Goal: Find specific page/section: Find specific page/section

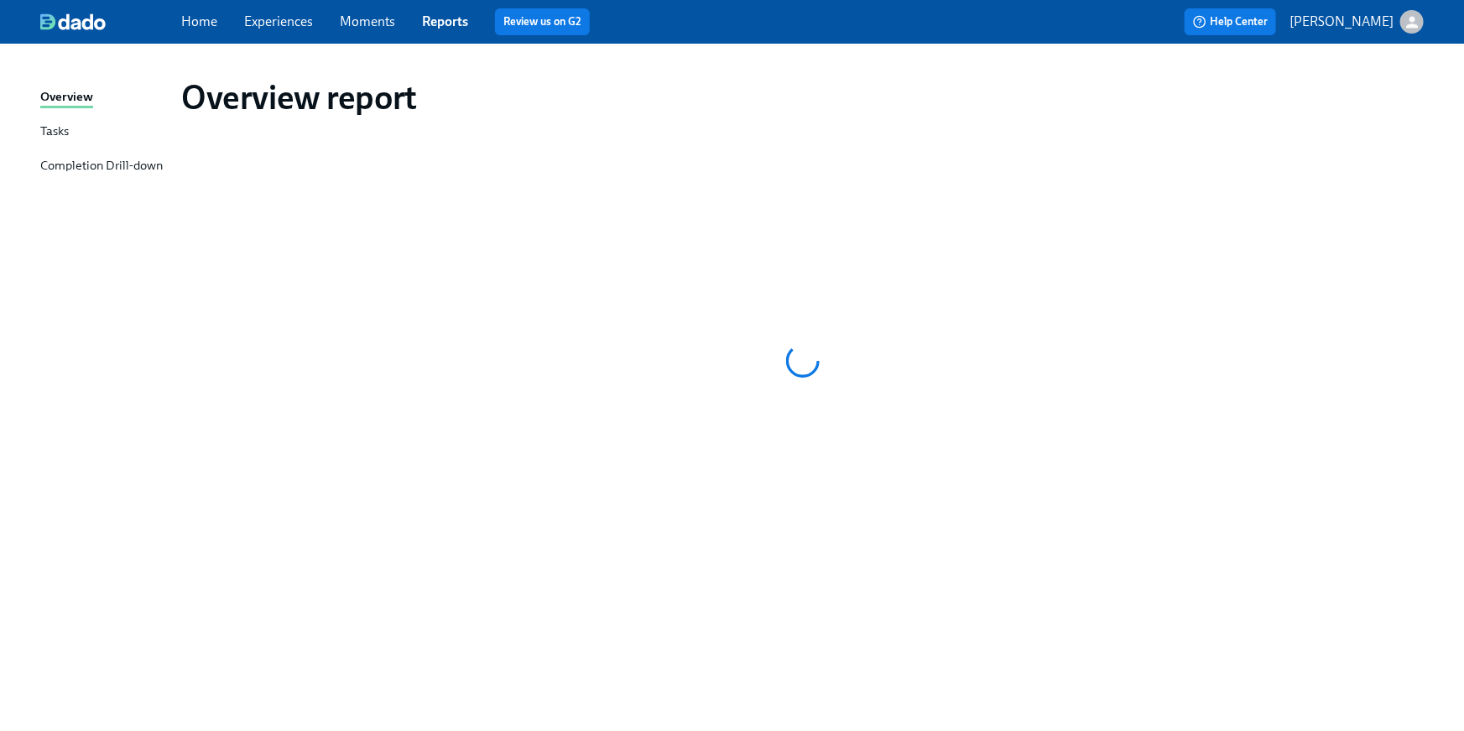
click at [198, 8] on div "Home Experiences Moments Reports Review us on G2" at bounding box center [492, 21] width 622 height 27
click at [192, 18] on link "Home" at bounding box center [199, 21] width 36 height 16
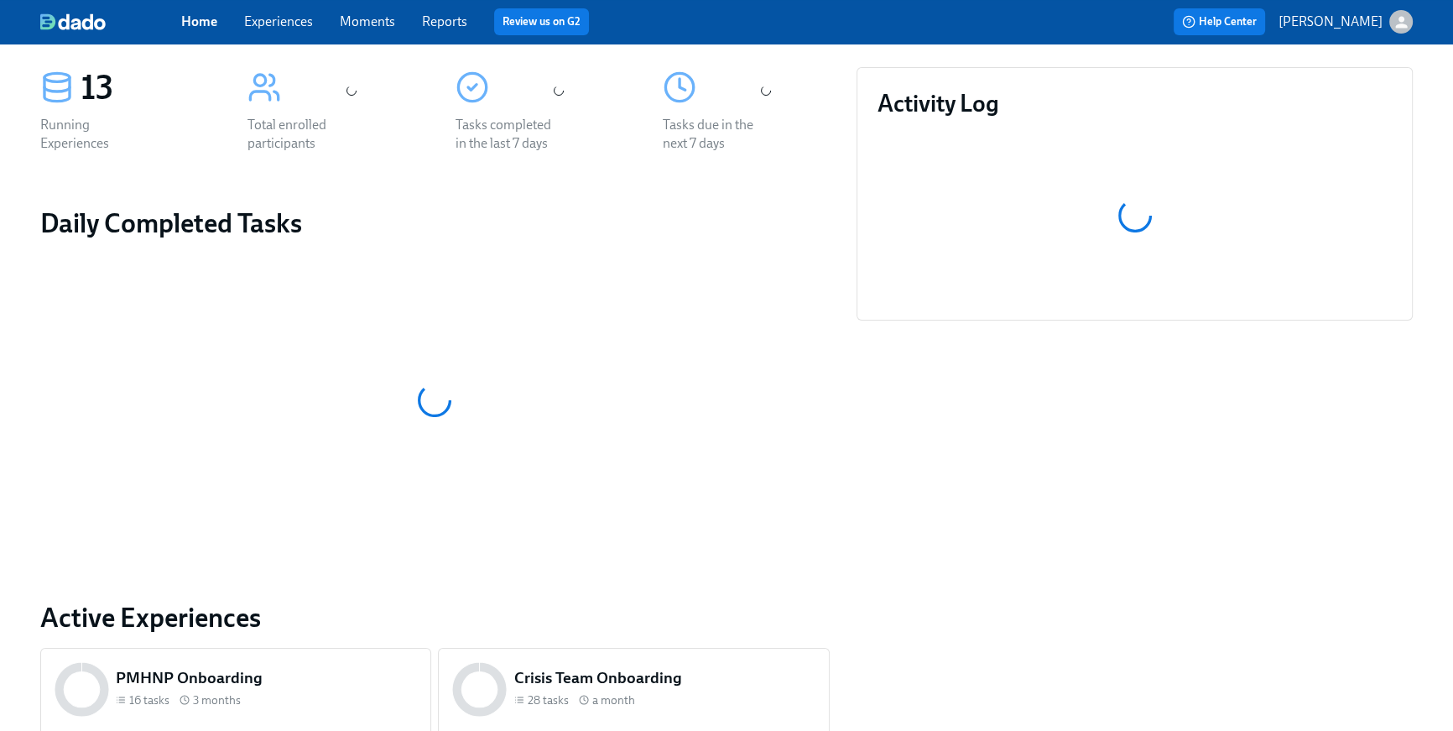
scroll to position [805, 0]
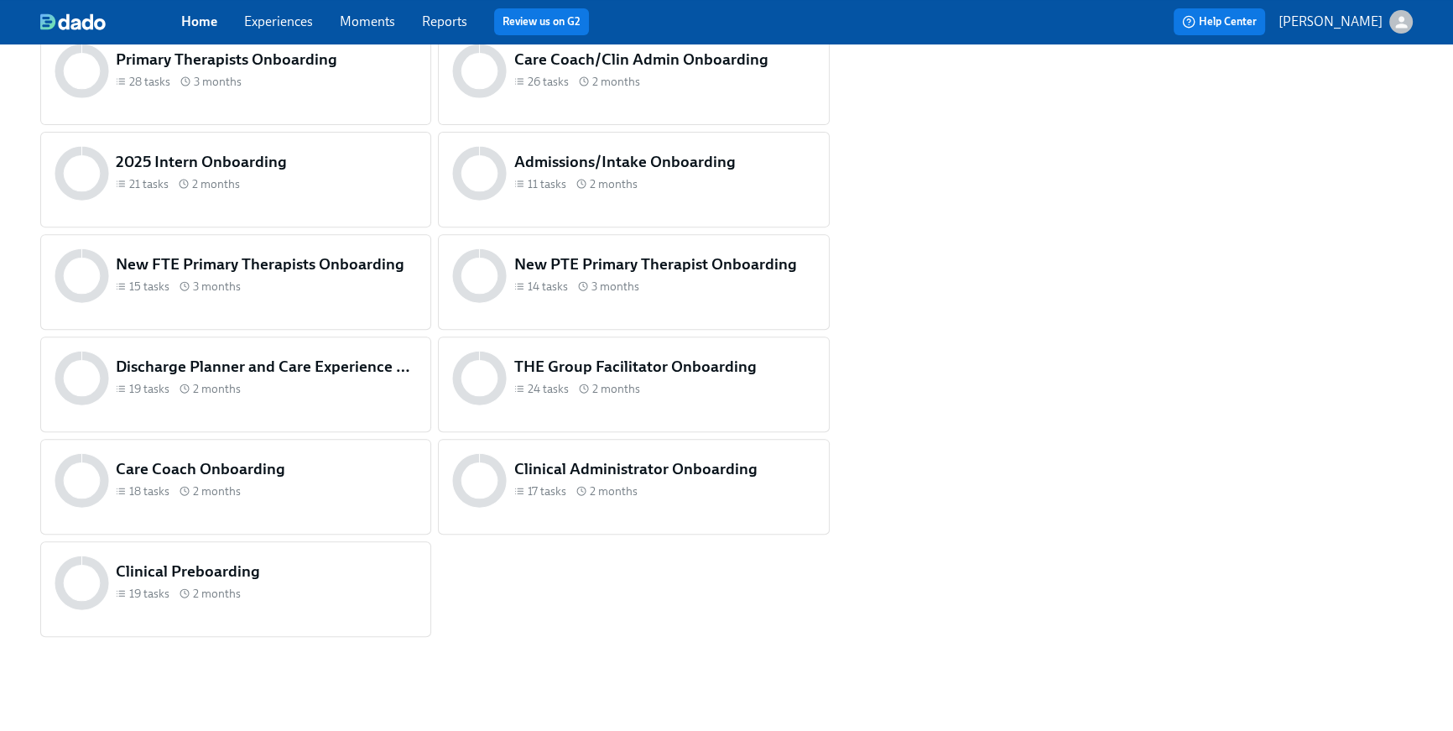
click at [260, 578] on h5 "Clinical Preboarding" at bounding box center [266, 571] width 301 height 22
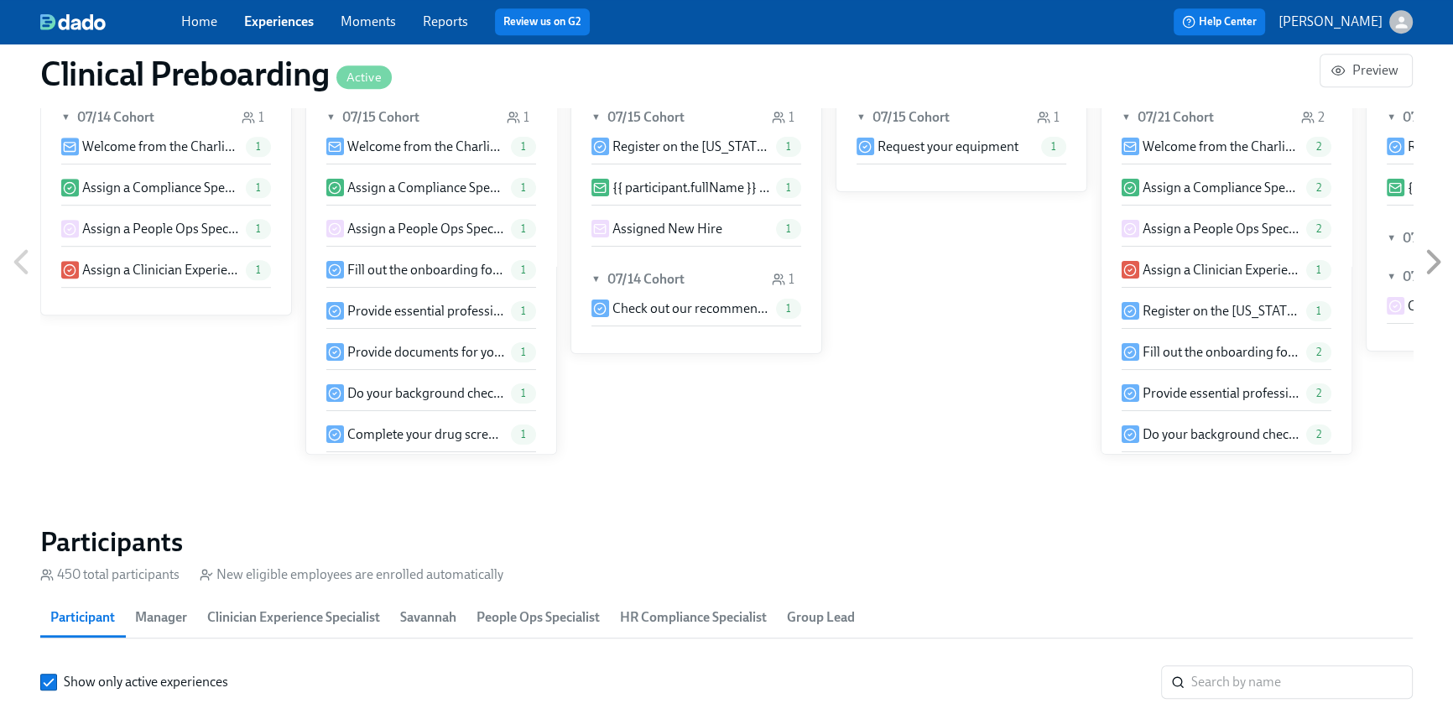
scroll to position [0, 19612]
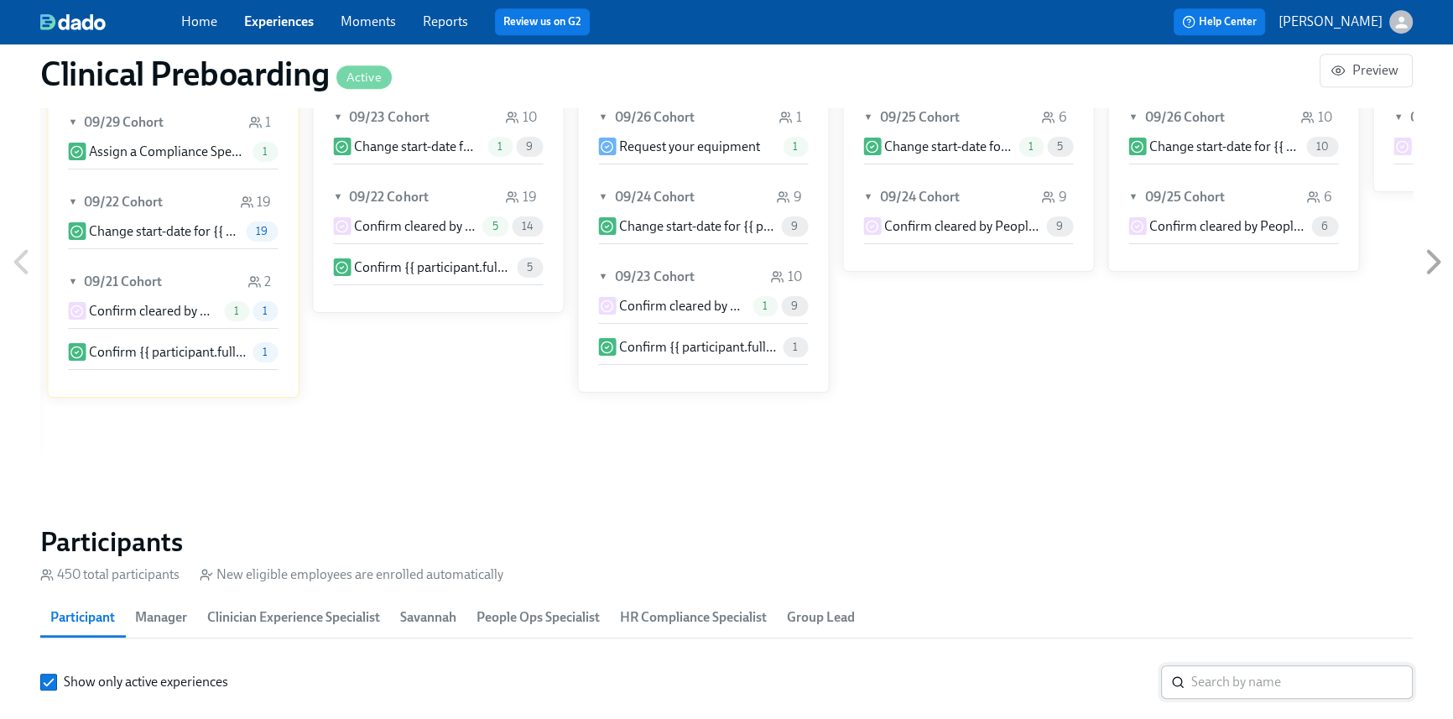
click at [1217, 680] on input "search" at bounding box center [1301, 682] width 221 height 34
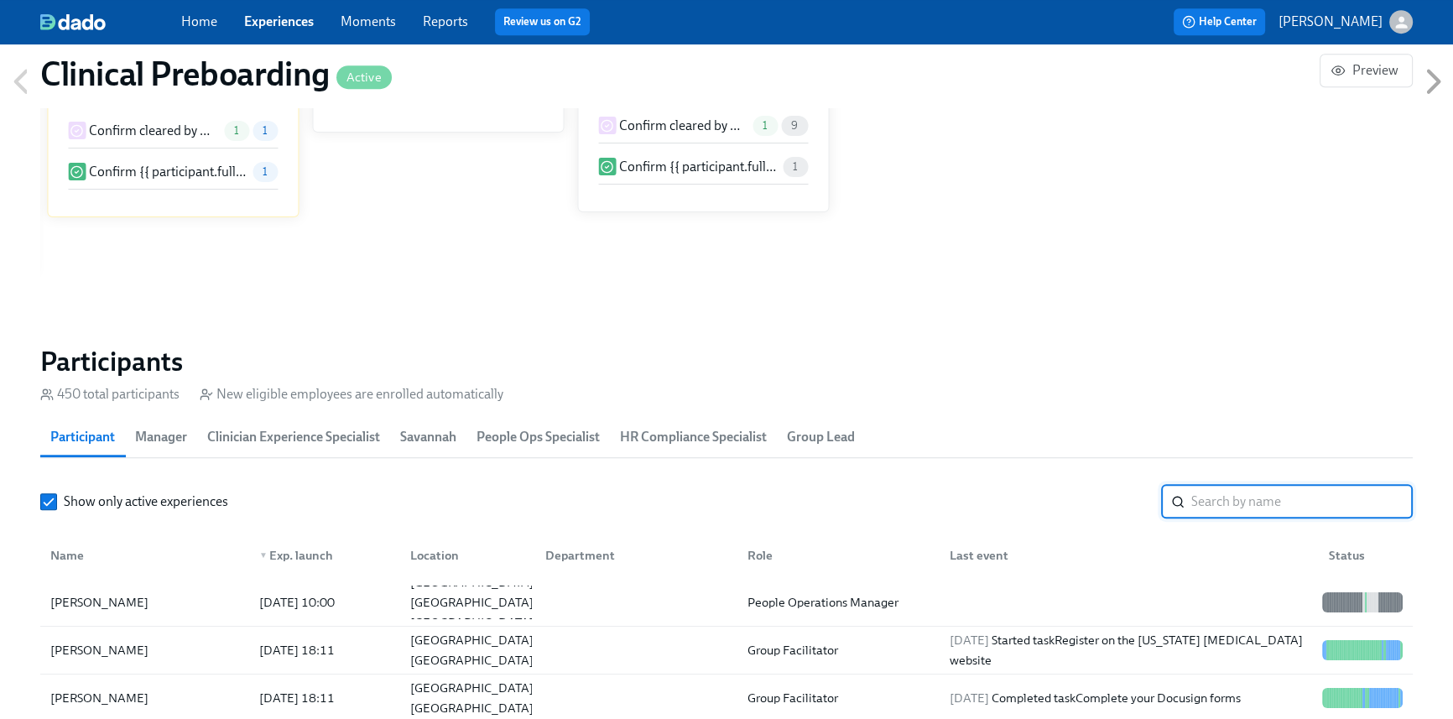
scroll to position [1550, 0]
paste input "PGE7JQHHQNBE"
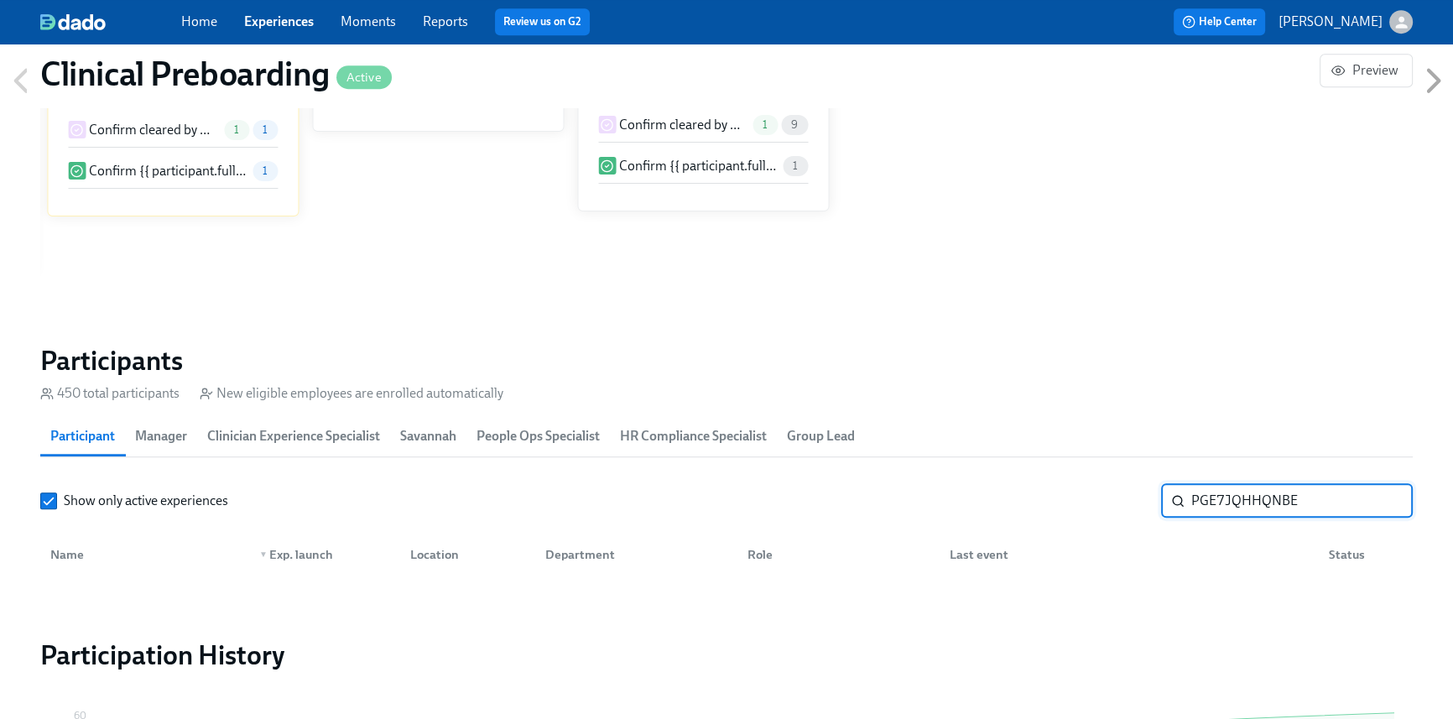
drag, startPoint x: 1254, startPoint y: 483, endPoint x: 1132, endPoint y: 470, distance: 123.2
click at [1132, 470] on section "Participants 450 total participants New eligible employees are enrolled automat…" at bounding box center [726, 464] width 1373 height 241
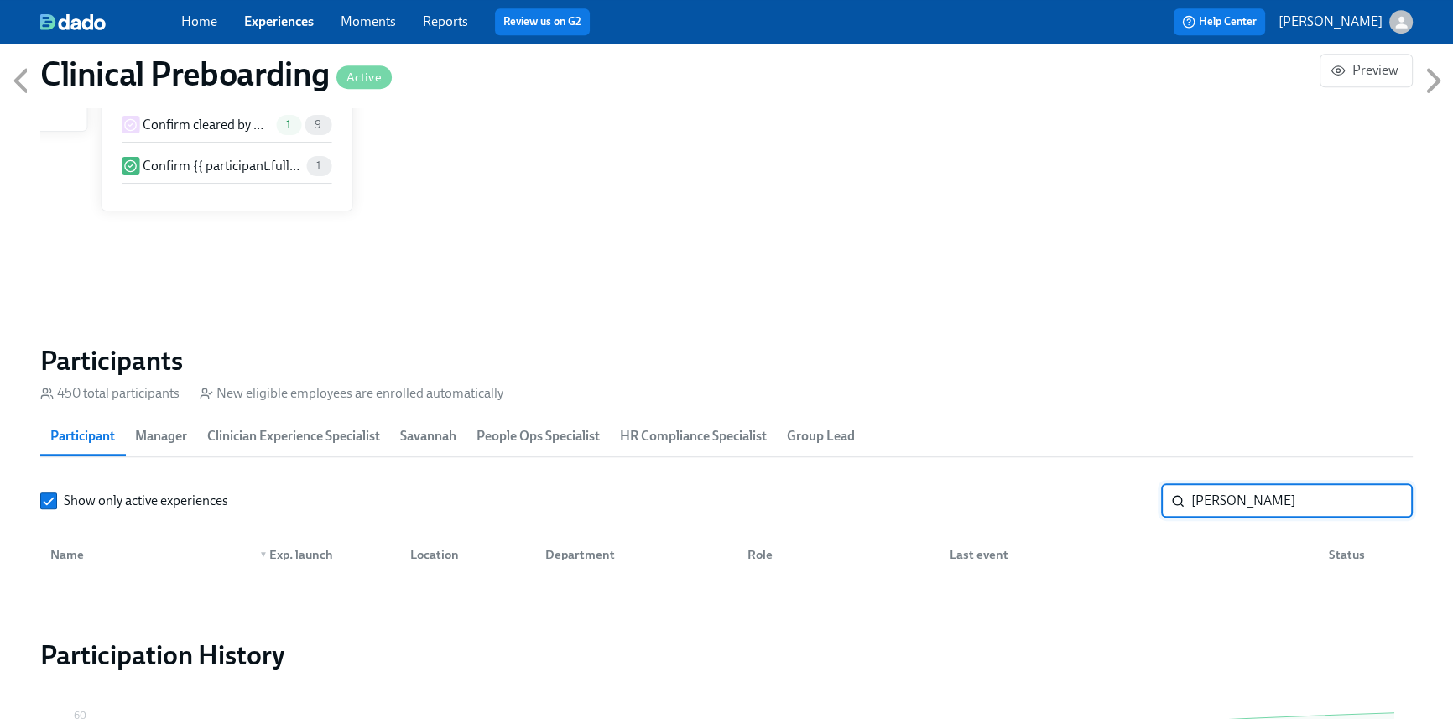
drag, startPoint x: 1253, startPoint y: 503, endPoint x: 1033, endPoint y: 466, distance: 223.9
click at [1033, 466] on section "Participants 450 total participants New eligible employees are enrolled automat…" at bounding box center [726, 464] width 1373 height 241
type input "[PERSON_NAME]"
